Goal: Find specific page/section: Find specific page/section

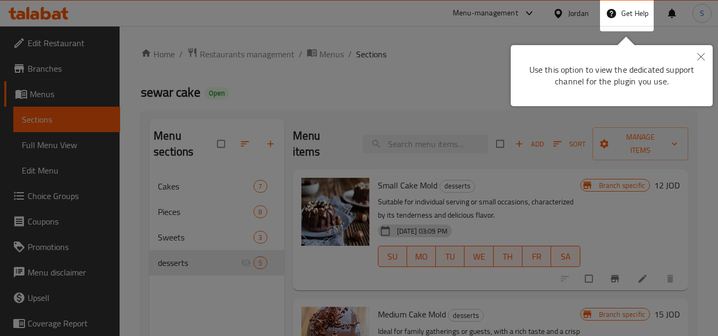
click at [700, 57] on icon "Close" at bounding box center [700, 56] width 7 height 7
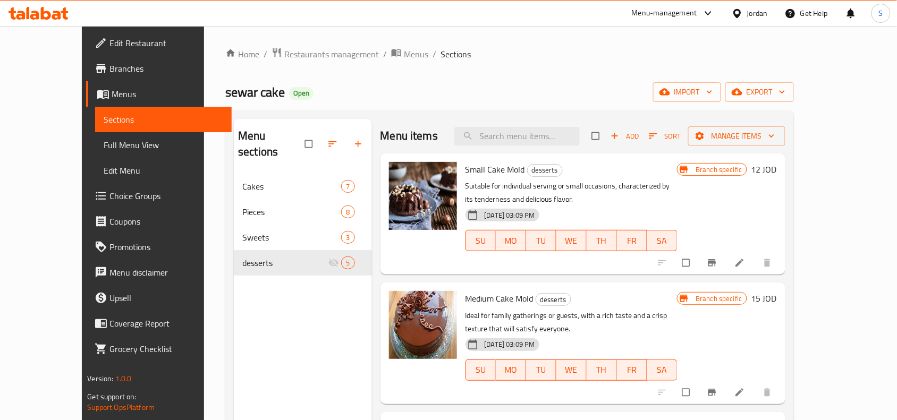
drag, startPoint x: 724, startPoint y: 2, endPoint x: 619, endPoint y: 78, distance: 129.8
click at [601, 91] on div "sewar cake Open import export" at bounding box center [509, 92] width 569 height 20
click at [698, 14] on div at bounding box center [706, 13] width 18 height 13
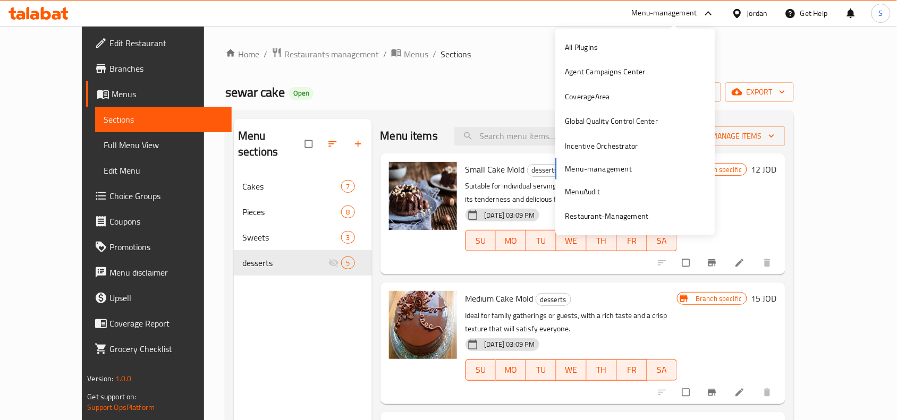
click at [725, 13] on icon at bounding box center [737, 13] width 11 height 11
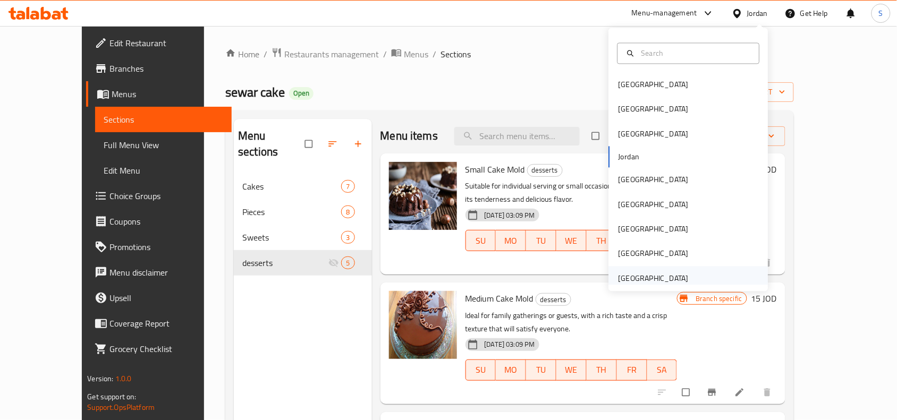
click at [644, 275] on div "[GEOGRAPHIC_DATA]" at bounding box center [654, 279] width 70 height 12
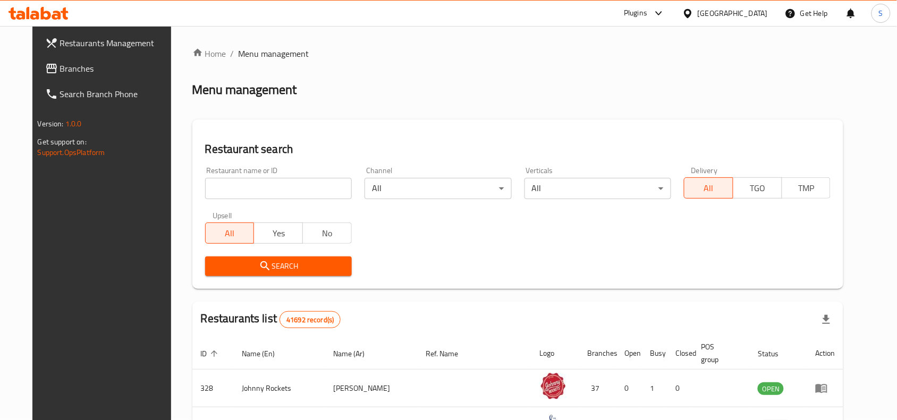
click at [647, 18] on div "Plugins" at bounding box center [635, 13] width 23 height 13
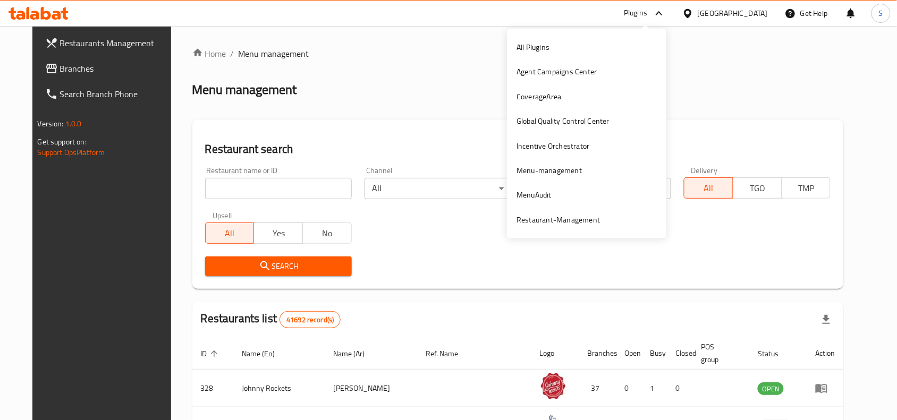
click at [456, 133] on div "Restaurant search Restaurant name or ID Restaurant name or ID Channel All ​ Ver…" at bounding box center [518, 205] width 652 height 170
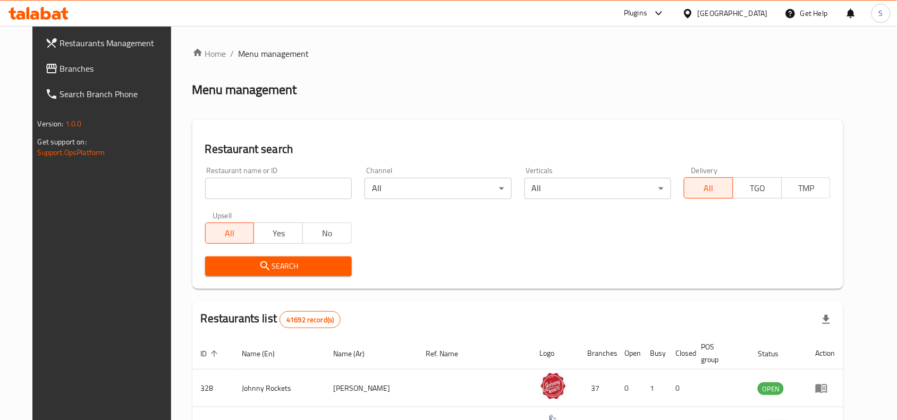
click at [654, 18] on icon at bounding box center [659, 13] width 13 height 13
click at [404, 86] on div "Menu management" at bounding box center [518, 89] width 652 height 17
click at [60, 64] on span "Branches" at bounding box center [117, 68] width 114 height 13
